Goal: Information Seeking & Learning: Find specific page/section

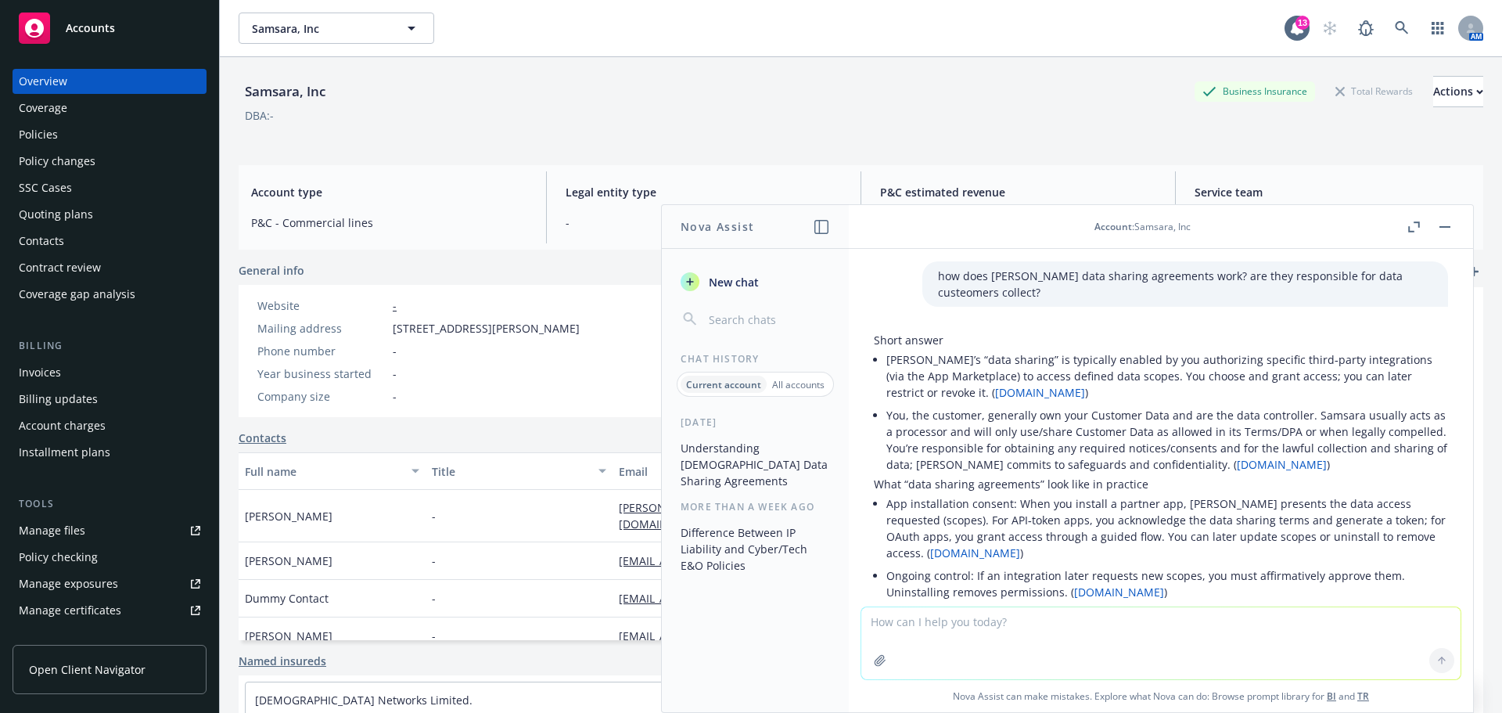
scroll to position [396, 0]
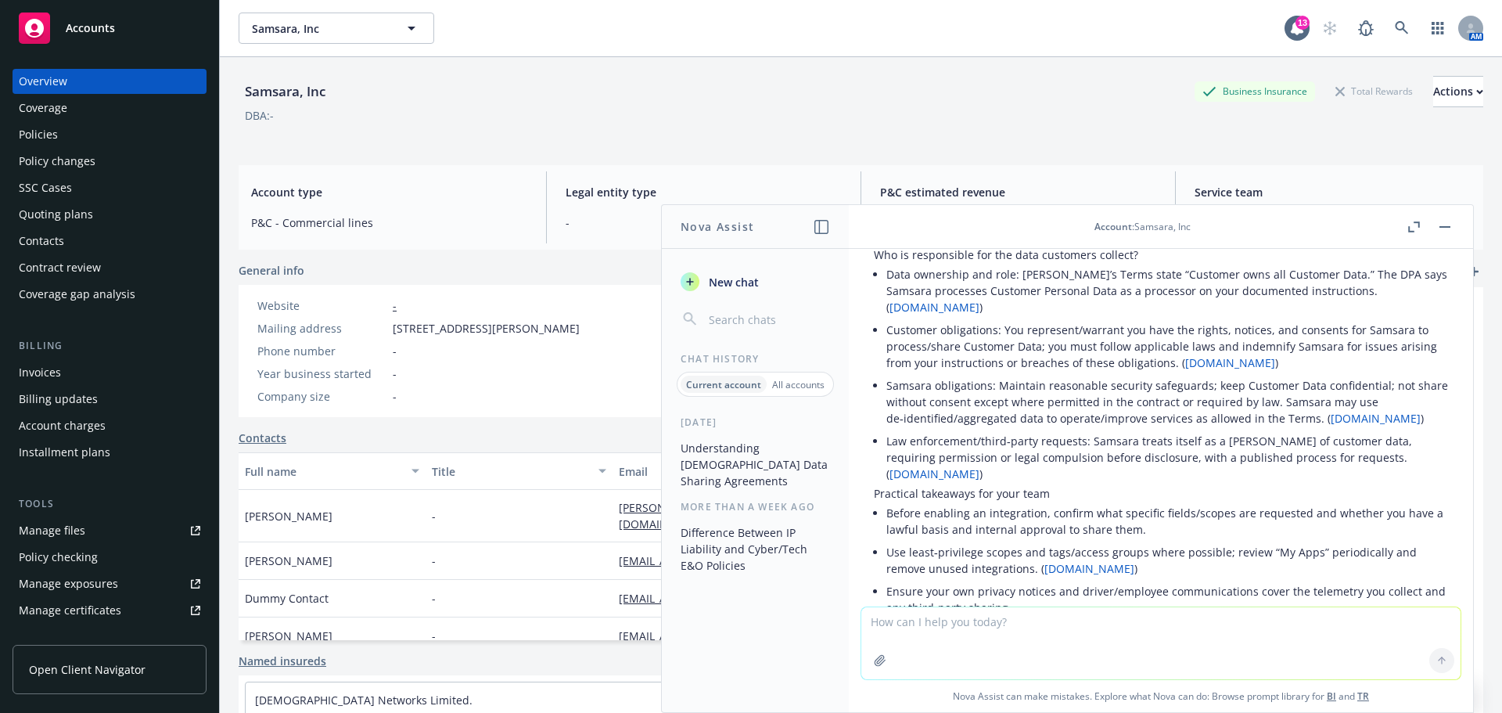
click at [39, 136] on div "Policies" at bounding box center [38, 134] width 39 height 25
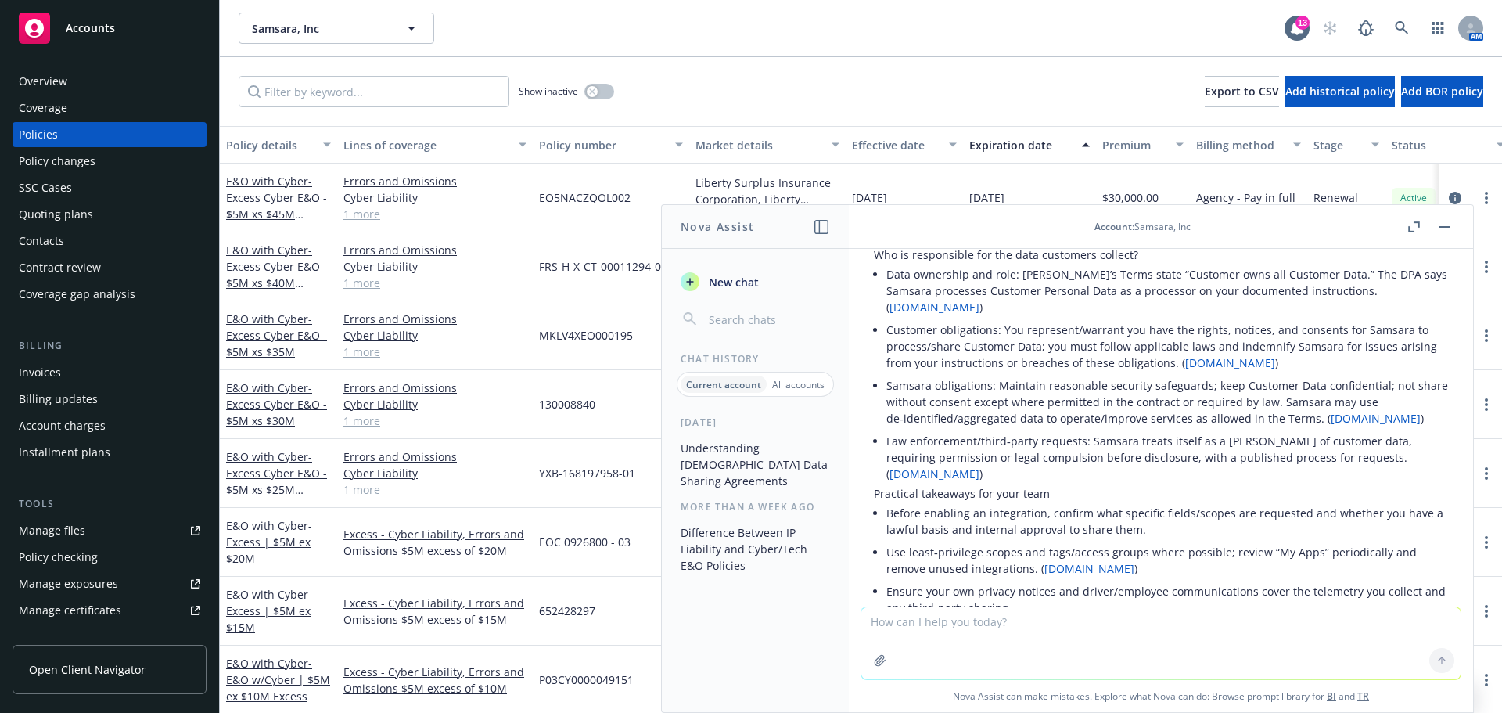
scroll to position [145, 0]
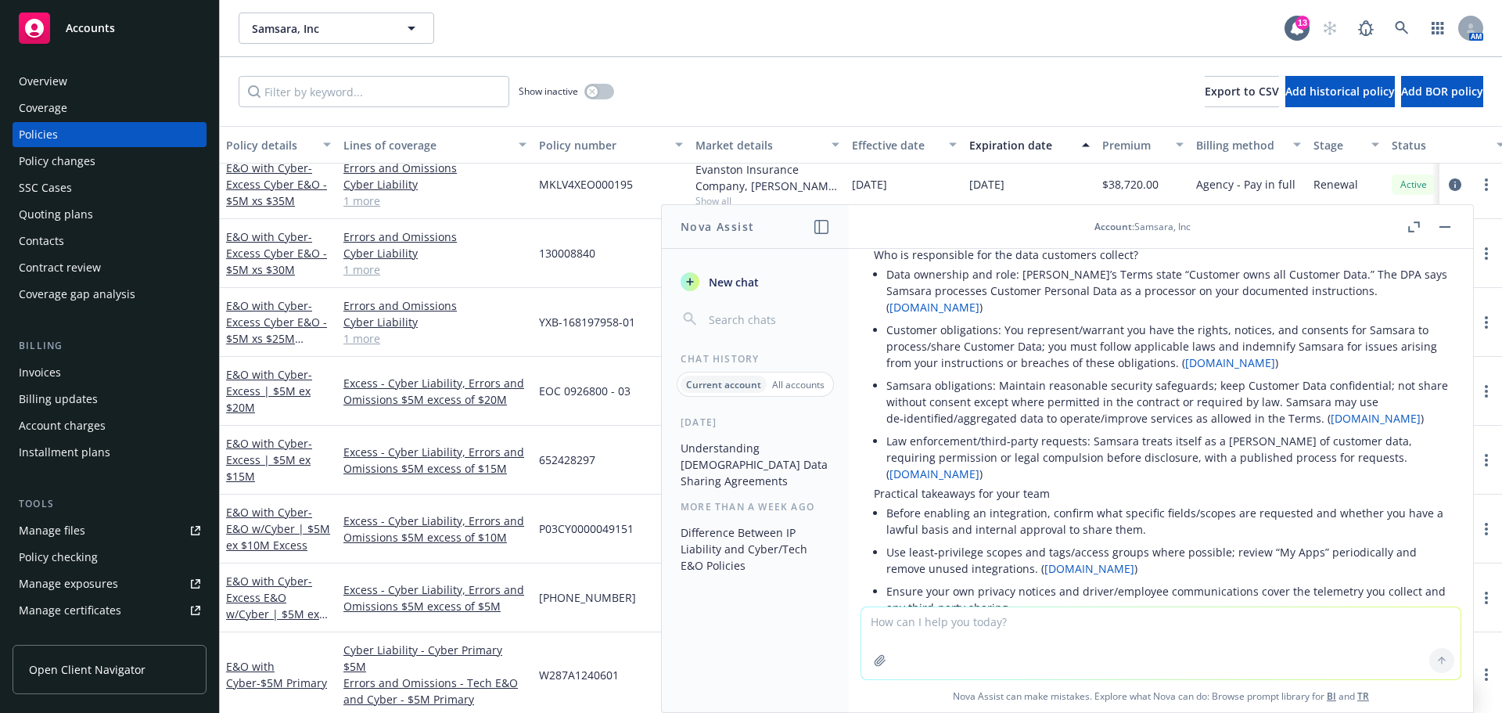
click at [1452, 227] on button "button" at bounding box center [1445, 227] width 19 height 19
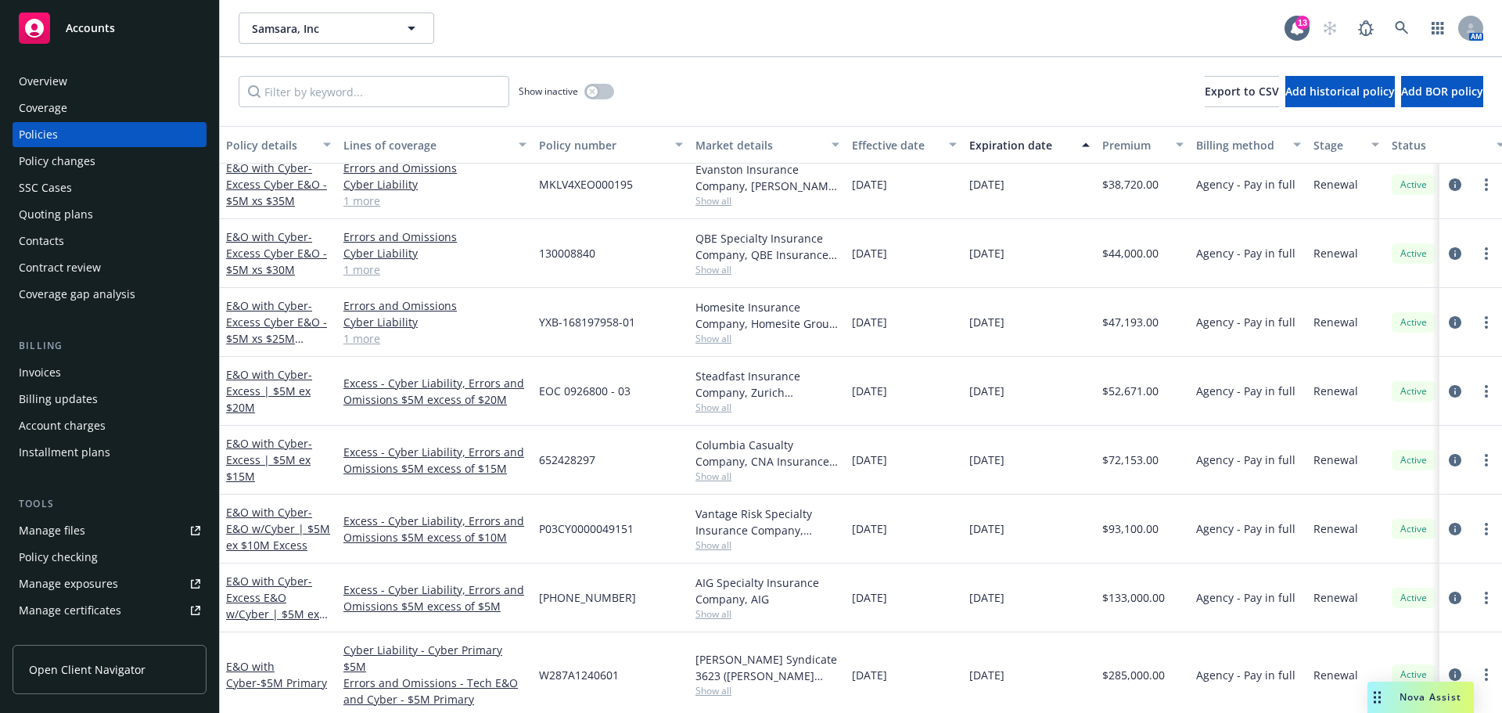
scroll to position [67, 0]
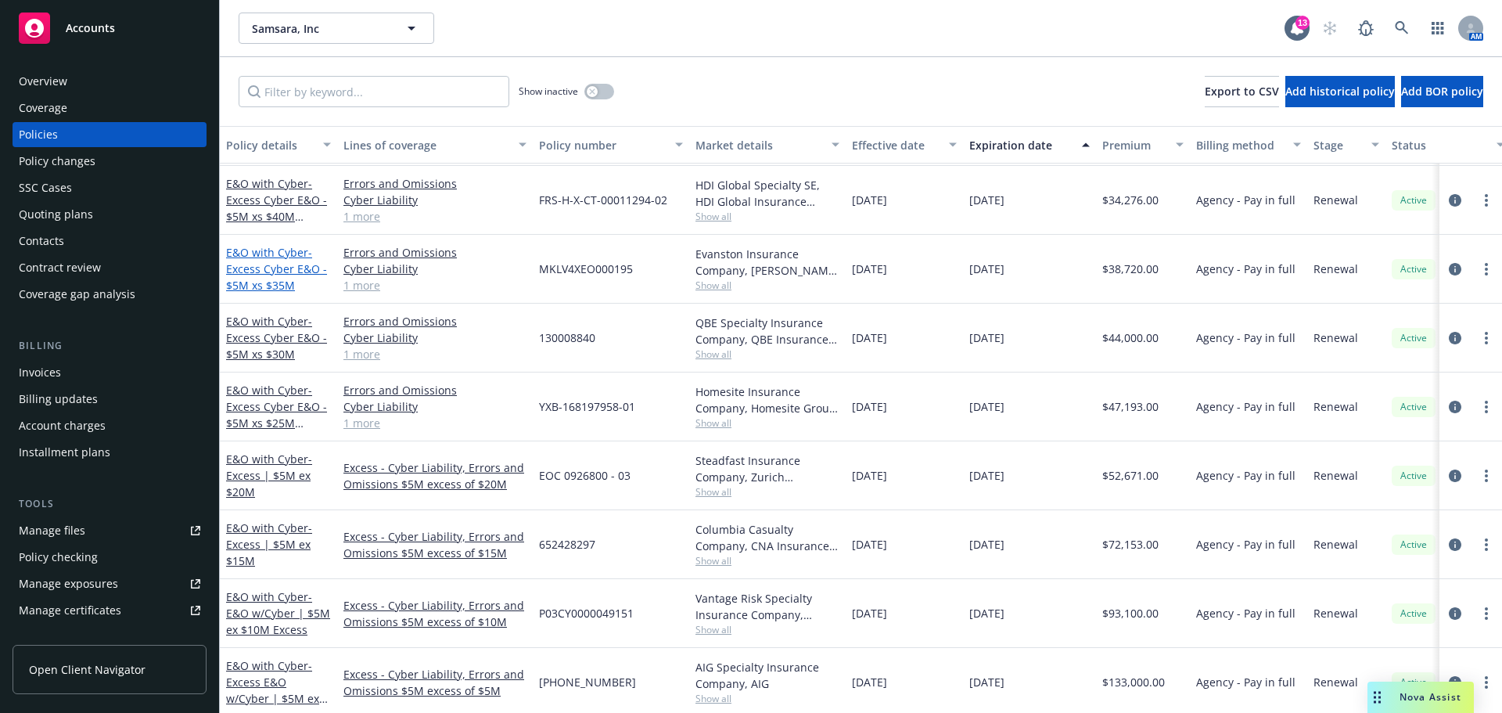
click at [262, 270] on span "- Excess Cyber E&O - $5M xs $35M" at bounding box center [276, 269] width 101 height 48
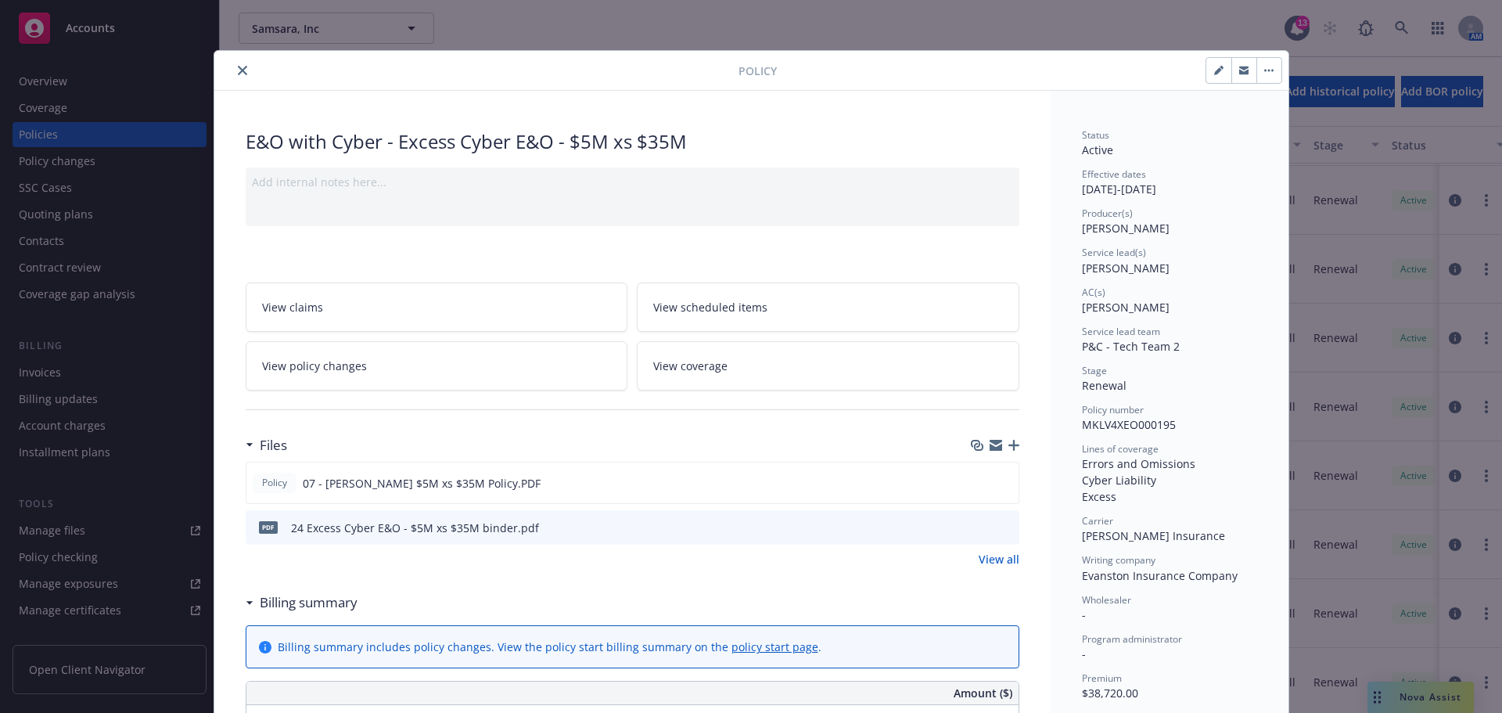
scroll to position [78, 0]
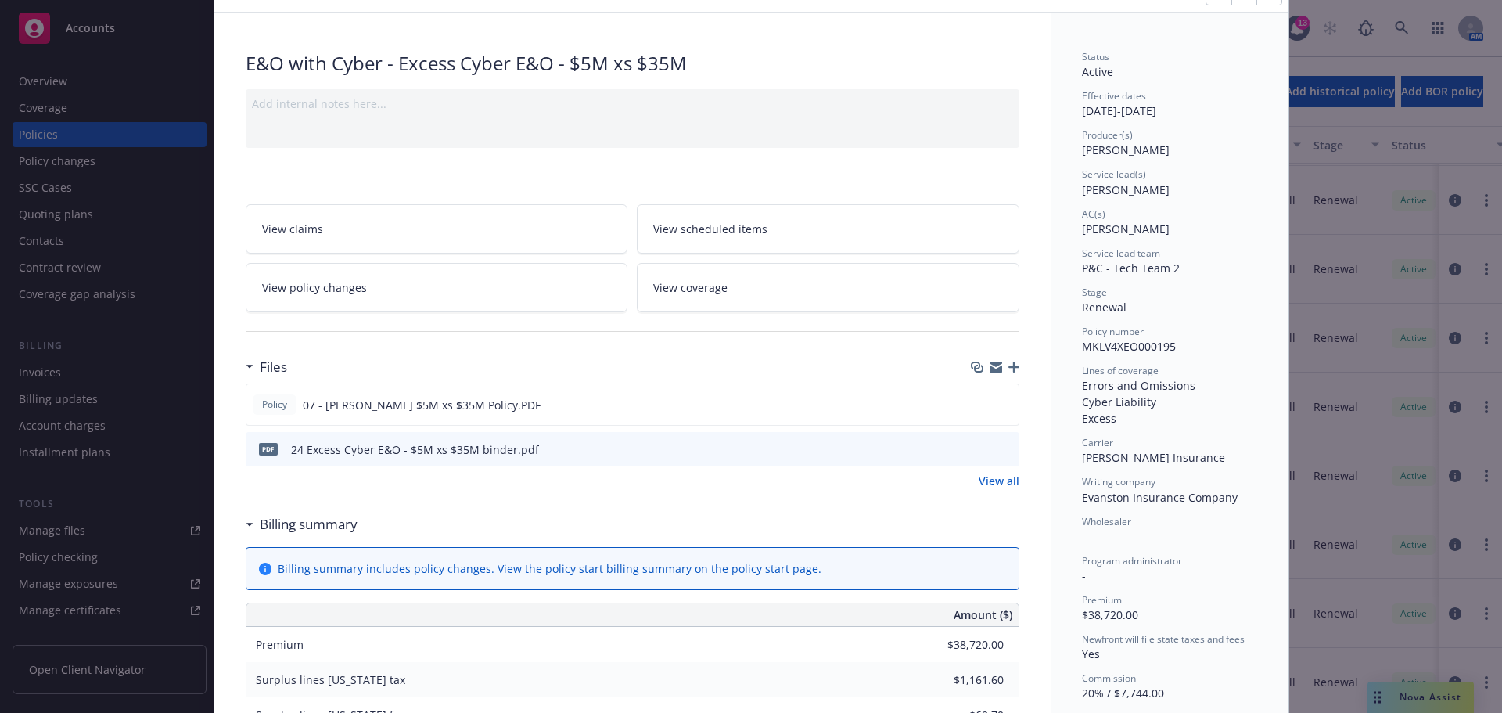
click at [1001, 444] on icon "preview file" at bounding box center [1005, 448] width 14 height 11
